Goal: Contribute content: Add original content to the website for others to see

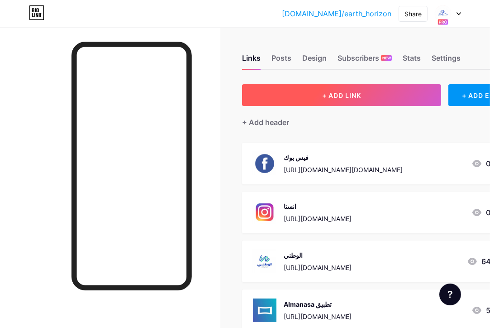
click at [339, 100] on button "+ ADD LINK" at bounding box center [341, 95] width 199 height 22
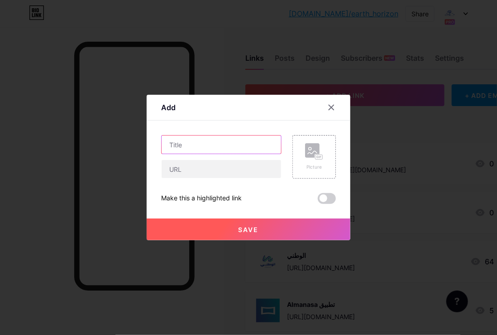
click at [190, 148] on input "text" at bounding box center [222, 144] width 120 height 18
type input "خدماتنا"
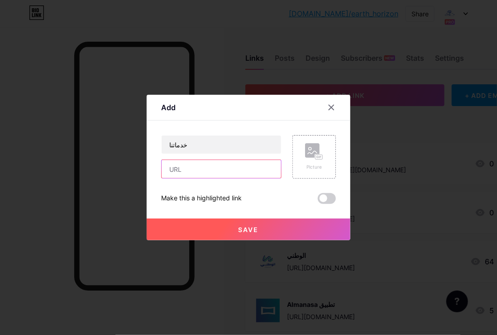
click at [198, 174] on input "text" at bounding box center [222, 169] width 120 height 18
paste input "[URL][DOMAIN_NAME]"
type input "[URL][DOMAIN_NAME]"
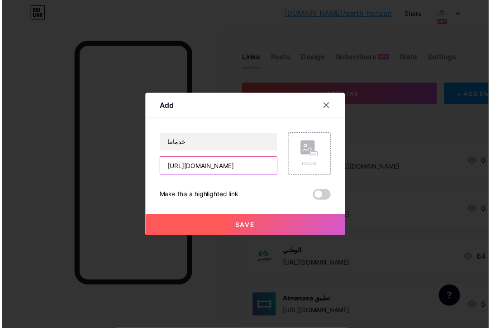
scroll to position [0, 0]
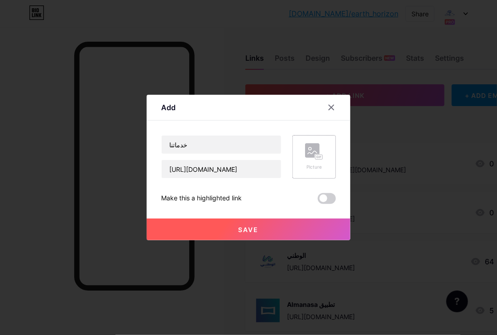
click at [299, 144] on div "Picture" at bounding box center [314, 156] width 43 height 43
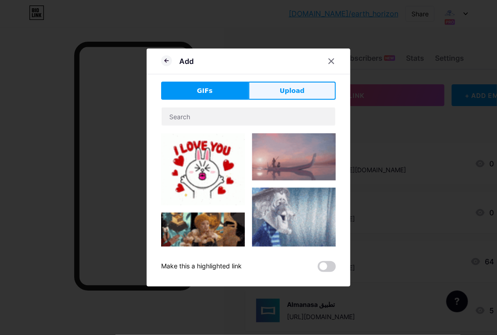
click at [283, 83] on button "Upload" at bounding box center [292, 91] width 87 height 18
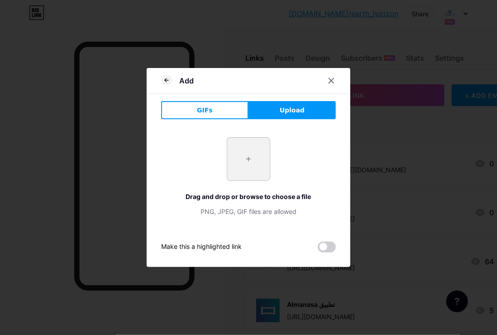
click at [248, 158] on input "file" at bounding box center [248, 159] width 43 height 43
type input "C:\fakepath\EARTH-HORIZON-LOGO-2-PNG.png"
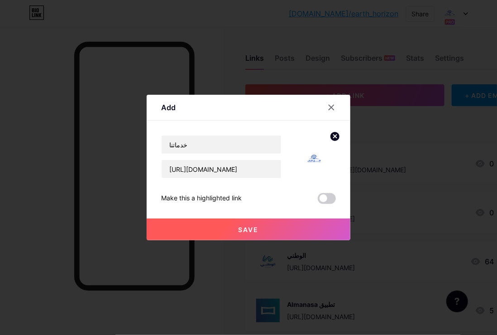
click at [239, 224] on button "Save" at bounding box center [249, 229] width 204 height 22
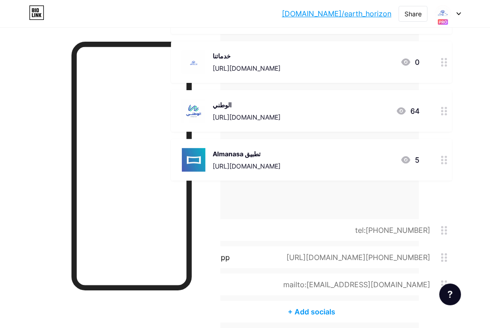
scroll to position [0, 74]
